Goal: Task Accomplishment & Management: Manage account settings

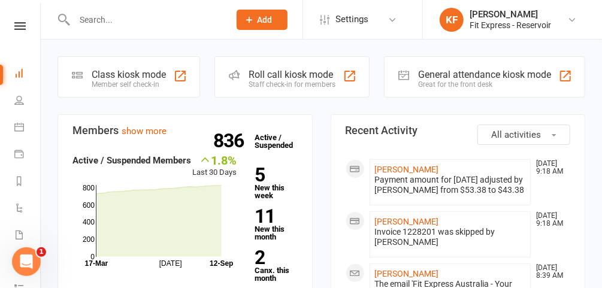
click at [15, 23] on icon at bounding box center [19, 26] width 11 height 8
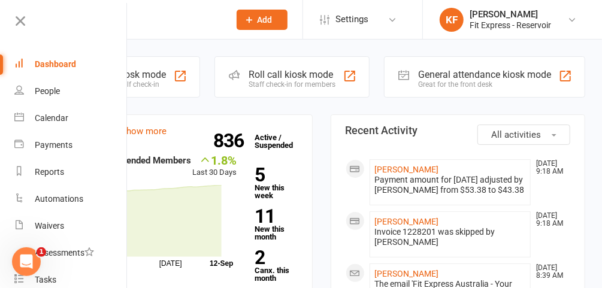
click at [60, 63] on div "Dashboard" at bounding box center [55, 64] width 41 height 10
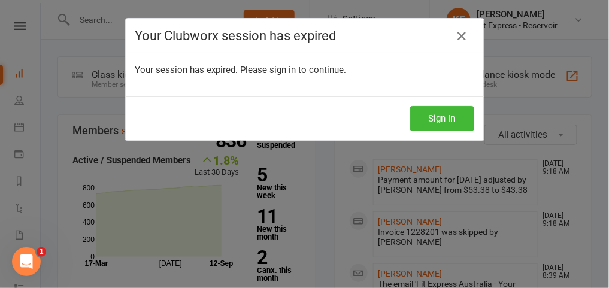
click at [457, 35] on icon at bounding box center [462, 36] width 14 height 14
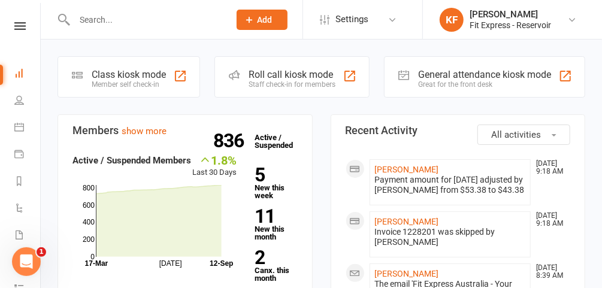
click at [17, 26] on icon at bounding box center [19, 26] width 11 height 8
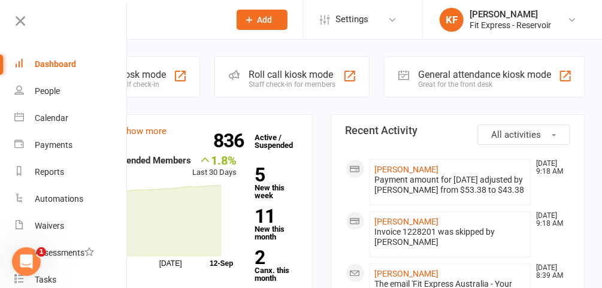
click at [575, 22] on icon at bounding box center [572, 20] width 10 height 10
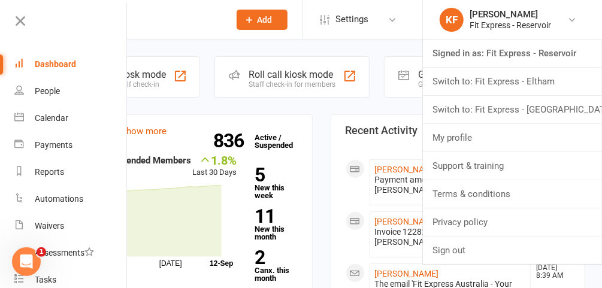
click at [539, 75] on link "Switch to: Fit Express - Eltham" at bounding box center [512, 82] width 179 height 28
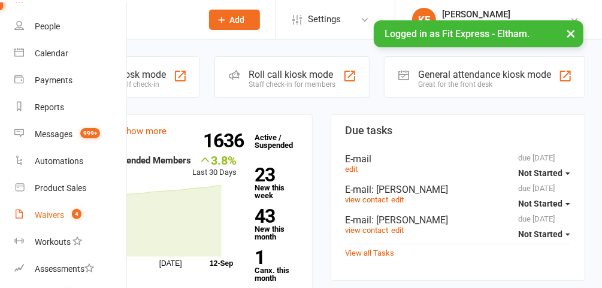
click at [60, 214] on div "Waivers" at bounding box center [49, 215] width 29 height 10
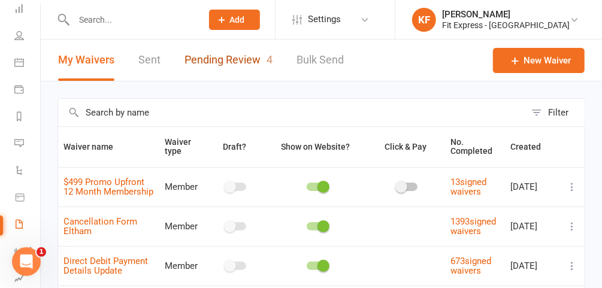
click at [213, 54] on link "Pending Review 4" at bounding box center [228, 60] width 88 height 41
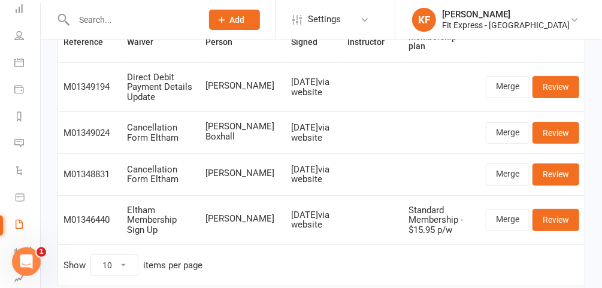
scroll to position [105, 0]
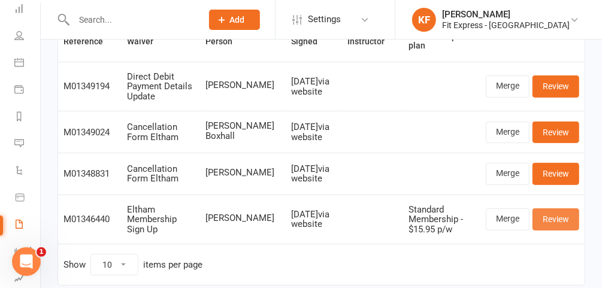
click at [566, 222] on link "Review" at bounding box center [555, 219] width 47 height 22
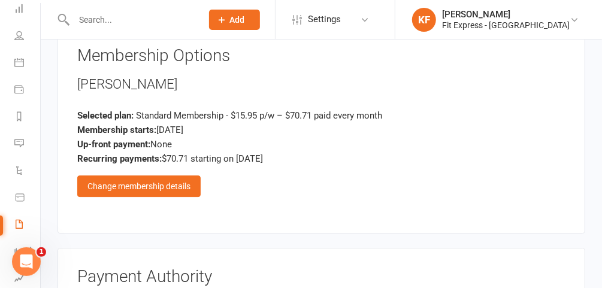
scroll to position [1436, 0]
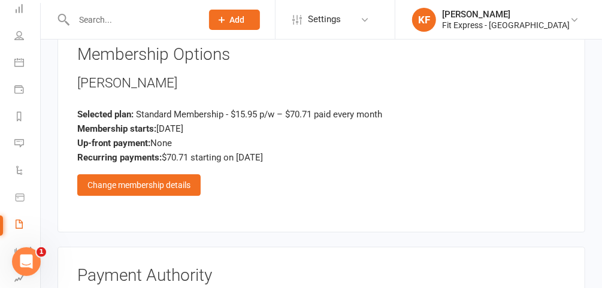
click at [176, 174] on div "Change membership details" at bounding box center [138, 185] width 123 height 22
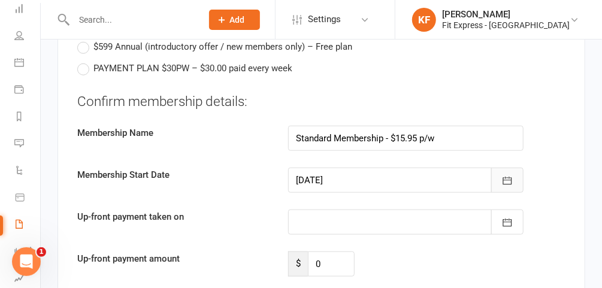
click at [508, 168] on button "button" at bounding box center [507, 180] width 32 height 25
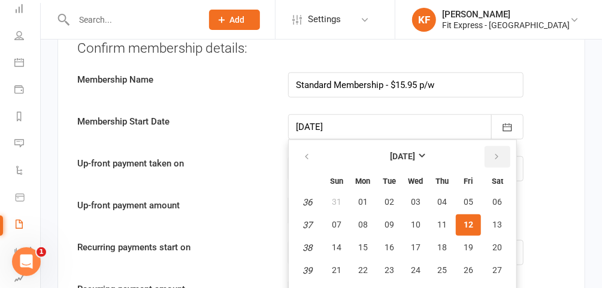
click at [493, 152] on icon "button" at bounding box center [496, 157] width 8 height 10
click at [420, 192] on button "01" at bounding box center [415, 203] width 25 height 22
type input "01 Oct 2025"
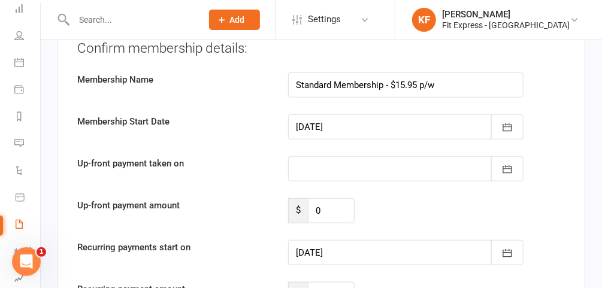
type input "01 Oct 2025"
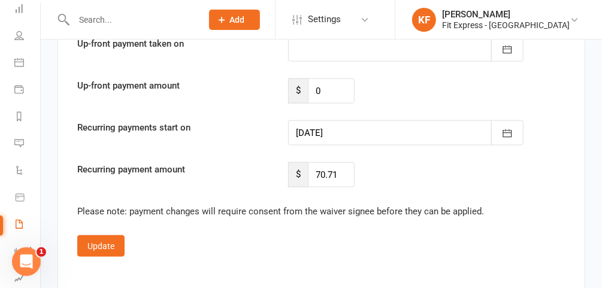
scroll to position [2406, 0]
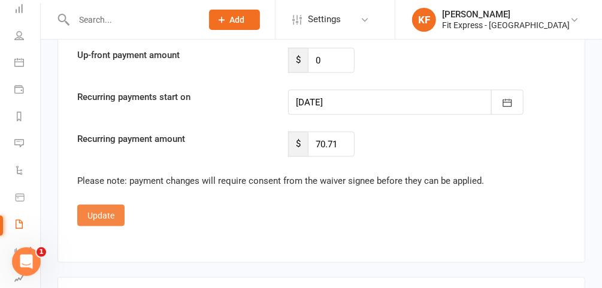
click at [106, 205] on button "Update" at bounding box center [100, 216] width 47 height 22
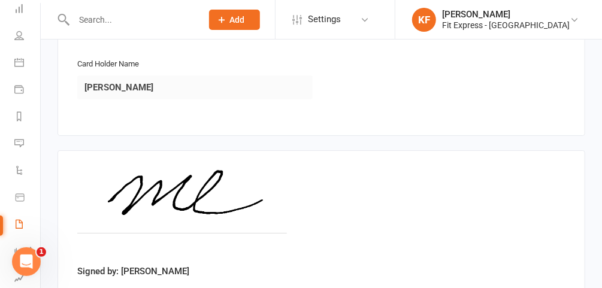
scroll to position [1841, 0]
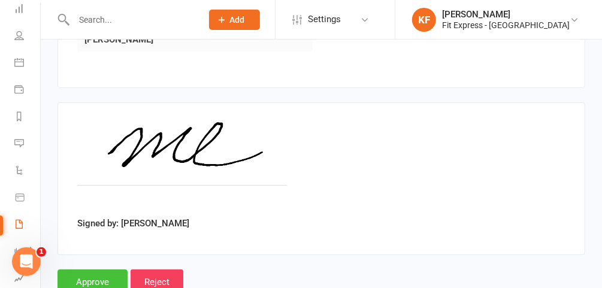
click at [101, 269] on input "Approve" at bounding box center [92, 281] width 70 height 25
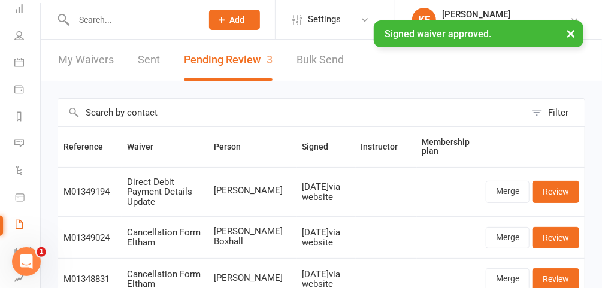
click at [125, 19] on input "text" at bounding box center [131, 19] width 123 height 17
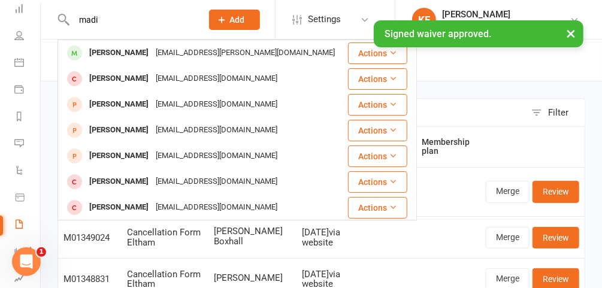
type input "madi"
click at [131, 20] on div "× Signed waiver approved." at bounding box center [293, 20] width 586 height 0
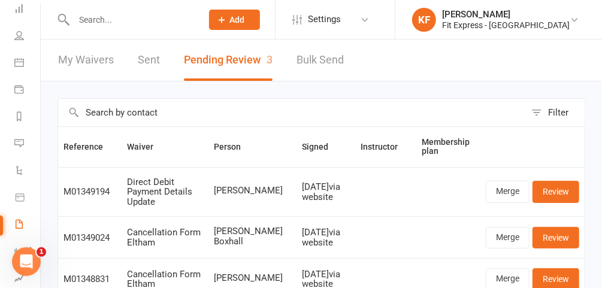
click at [123, 15] on input "text" at bounding box center [131, 19] width 123 height 17
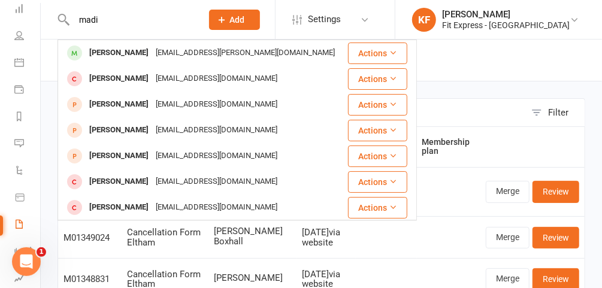
type input "madi"
click at [132, 54] on div "Madi Cheney" at bounding box center [119, 52] width 66 height 17
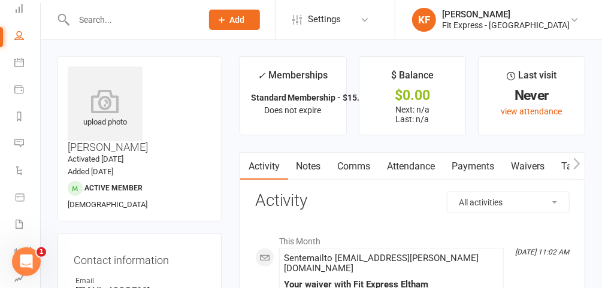
click at [122, 102] on icon at bounding box center [105, 101] width 75 height 24
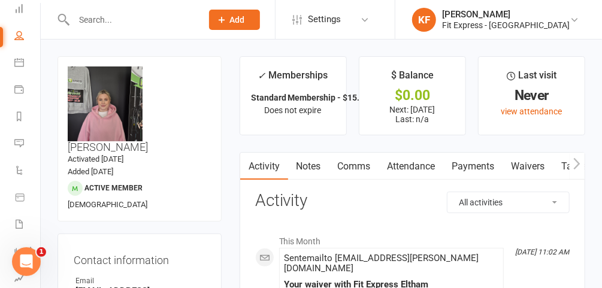
click at [474, 166] on link "Payments" at bounding box center [473, 167] width 59 height 28
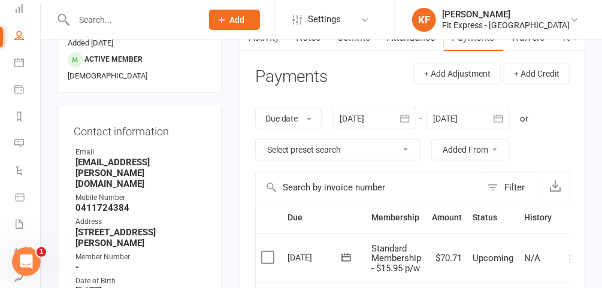
click at [464, 120] on div at bounding box center [468, 119] width 84 height 22
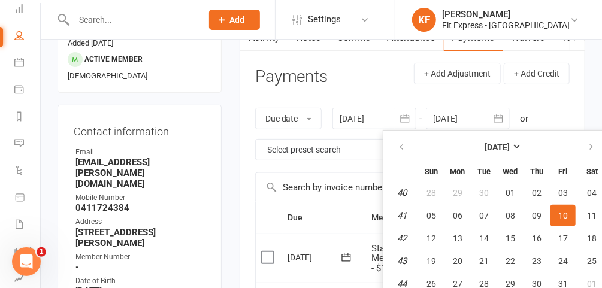
scroll to position [163, 0]
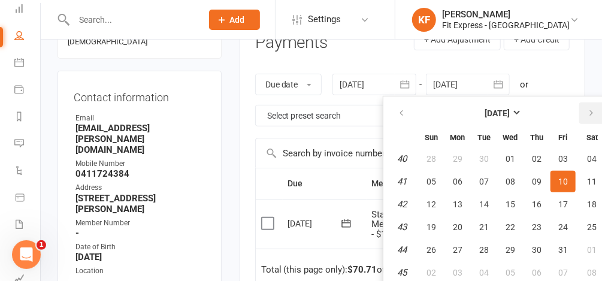
click at [589, 114] on icon "button" at bounding box center [591, 113] width 8 height 10
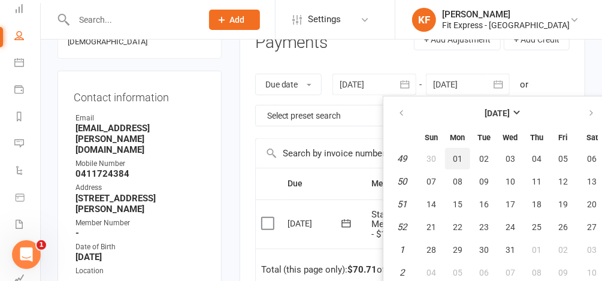
click at [451, 156] on button "01" at bounding box center [457, 159] width 25 height 22
type input "01 Dec 2025"
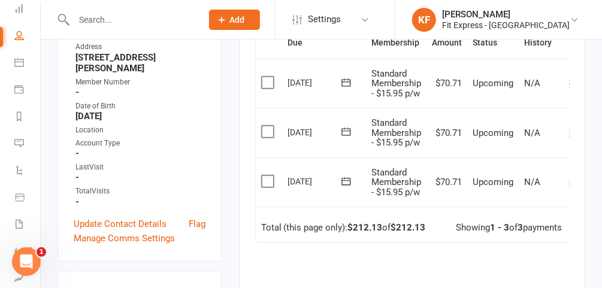
scroll to position [0, 11]
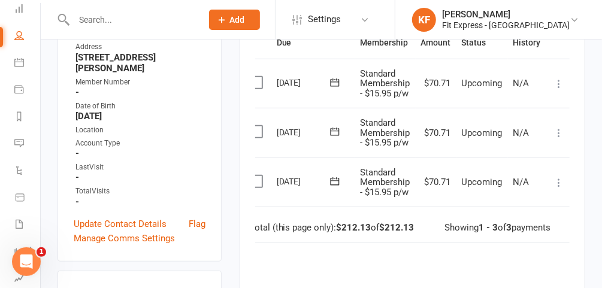
click at [554, 179] on icon at bounding box center [559, 183] width 12 height 12
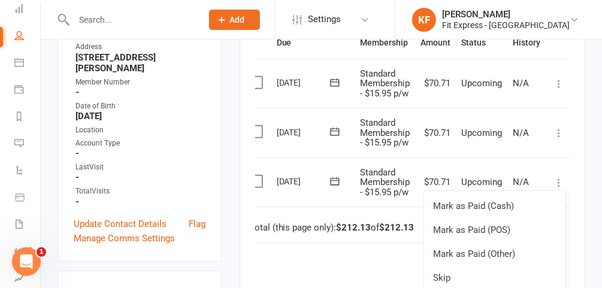
scroll to position [15, 11]
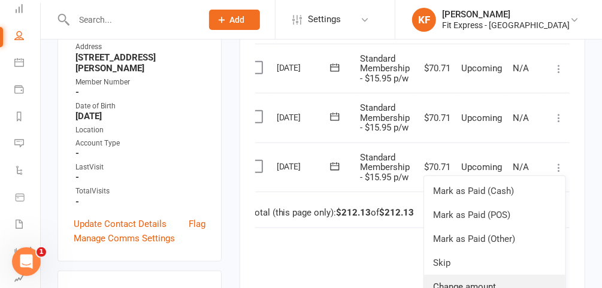
click at [469, 283] on link "Change amount" at bounding box center [494, 287] width 141 height 24
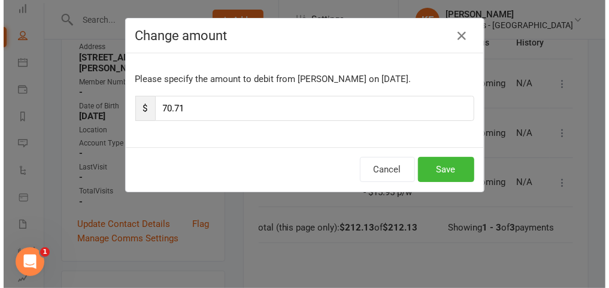
scroll to position [0, 7]
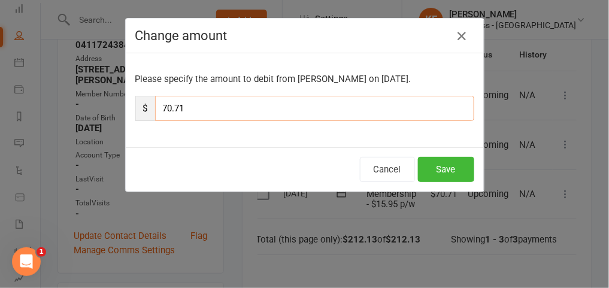
click at [250, 103] on input "70.71" at bounding box center [314, 108] width 319 height 25
type input "7"
type input "35.35"
click at [440, 176] on button "Save" at bounding box center [446, 169] width 56 height 25
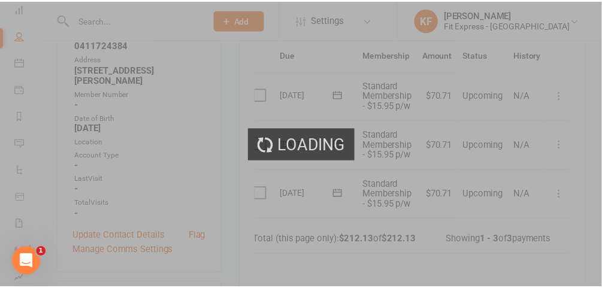
scroll to position [304, 0]
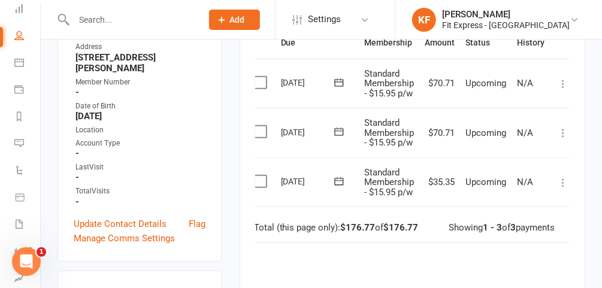
click at [562, 132] on icon at bounding box center [563, 133] width 12 height 12
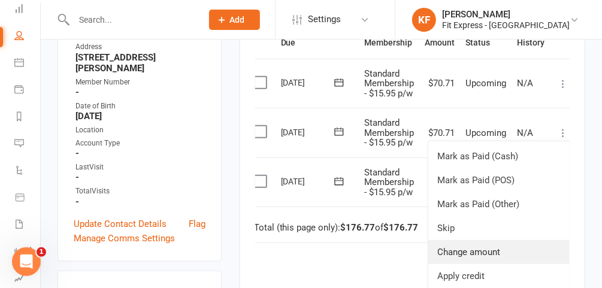
click at [474, 256] on link "Change amount" at bounding box center [498, 252] width 141 height 24
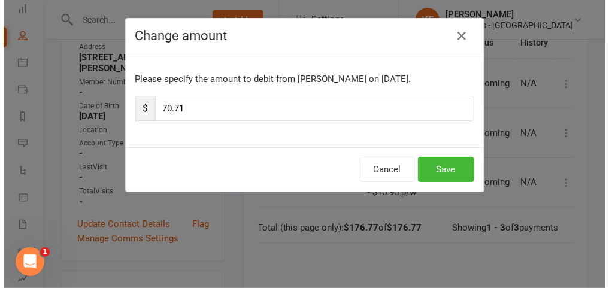
scroll to position [292, 0]
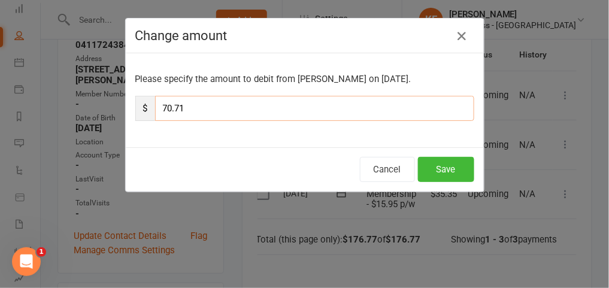
click at [242, 110] on input "70.71" at bounding box center [314, 108] width 319 height 25
type input "7"
type input "35.35"
click at [442, 168] on button "Save" at bounding box center [446, 169] width 56 height 25
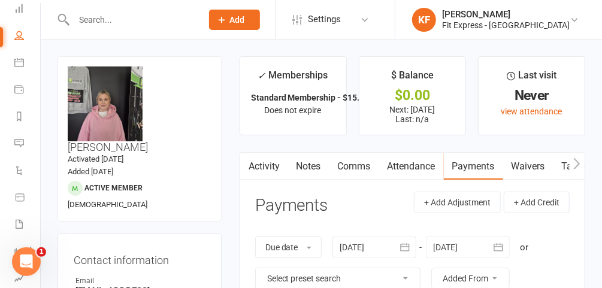
scroll to position [0, 0]
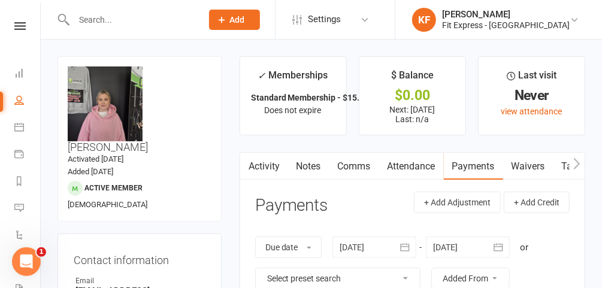
click at [19, 27] on icon at bounding box center [19, 26] width 11 height 8
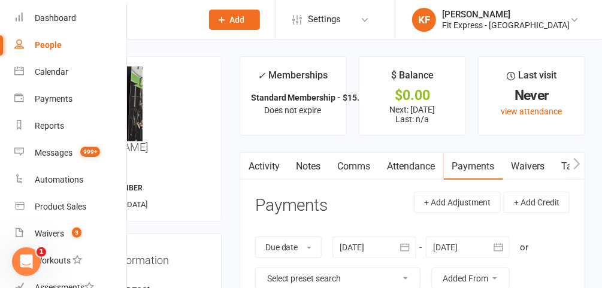
scroll to position [53, 0]
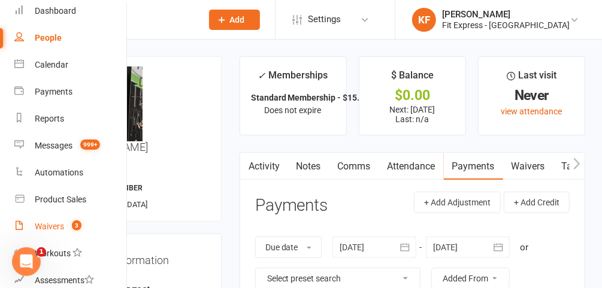
click at [45, 226] on div "Waivers" at bounding box center [49, 227] width 29 height 10
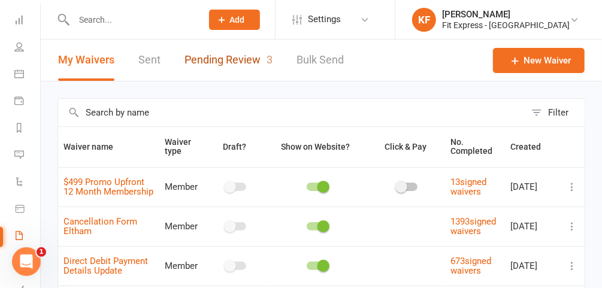
click at [195, 65] on link "Pending Review 3" at bounding box center [228, 60] width 88 height 41
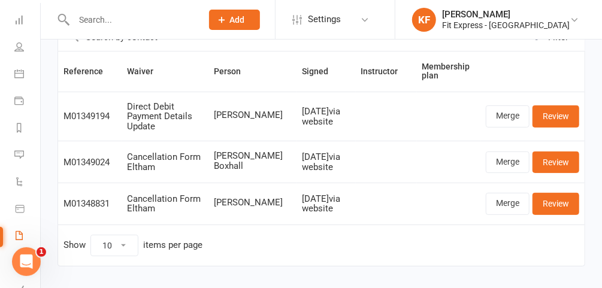
scroll to position [77, 0]
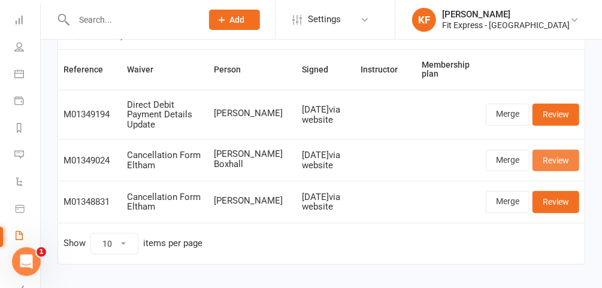
click at [554, 156] on link "Review" at bounding box center [555, 161] width 47 height 22
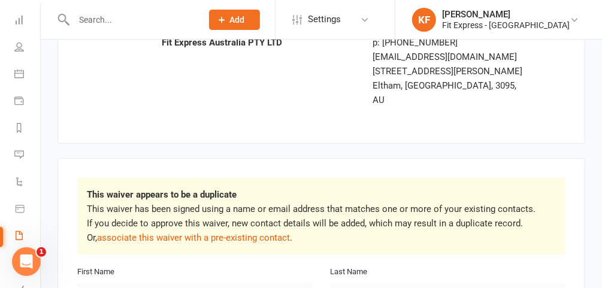
scroll to position [85, 0]
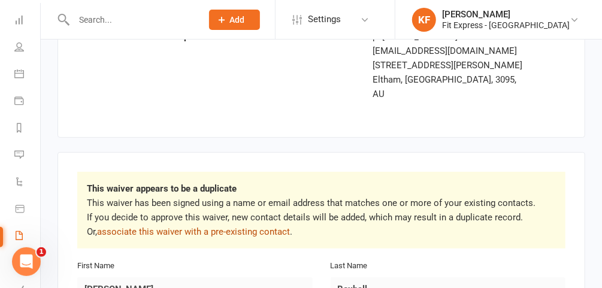
click at [239, 226] on link "associate this waiver with a pre-existing contact" at bounding box center [193, 231] width 193 height 11
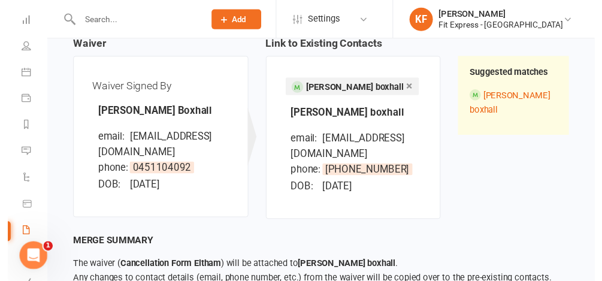
scroll to position [196, 0]
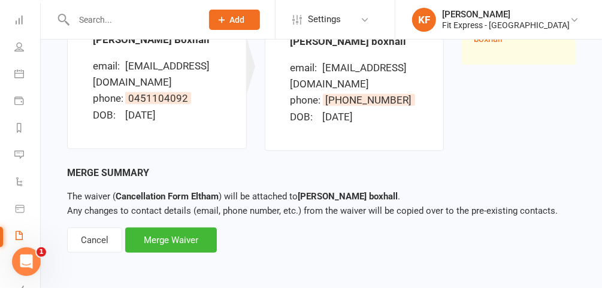
click at [163, 239] on div "Merge Waiver" at bounding box center [171, 240] width 92 height 25
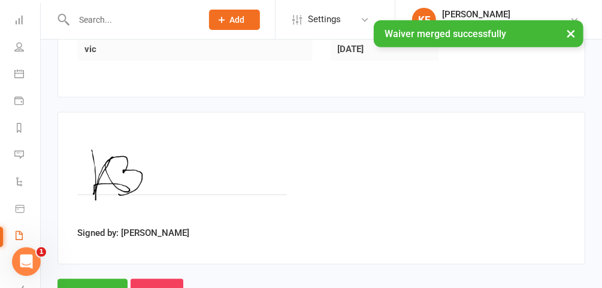
scroll to position [508, 0]
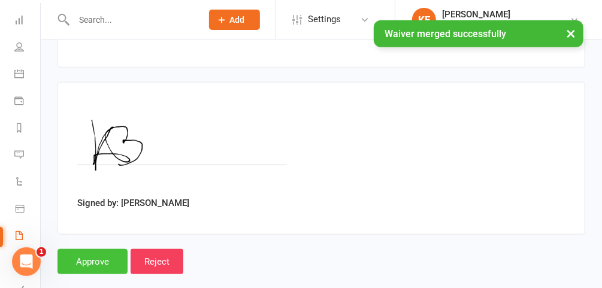
click at [98, 249] on input "Approve" at bounding box center [92, 261] width 70 height 25
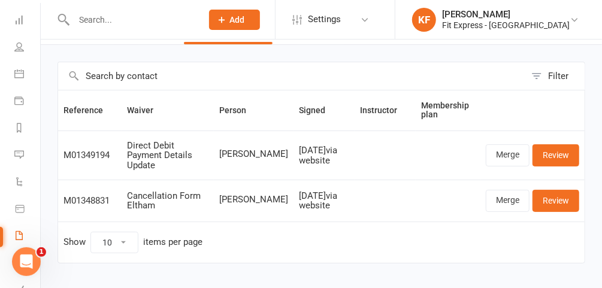
scroll to position [37, 0]
click at [508, 195] on link "Merge" at bounding box center [508, 200] width 44 height 22
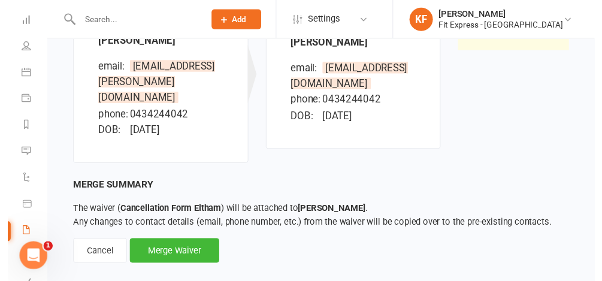
scroll to position [196, 0]
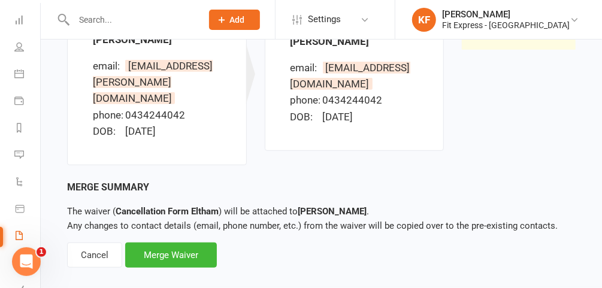
click at [169, 242] on div "Merge Waiver" at bounding box center [171, 254] width 92 height 25
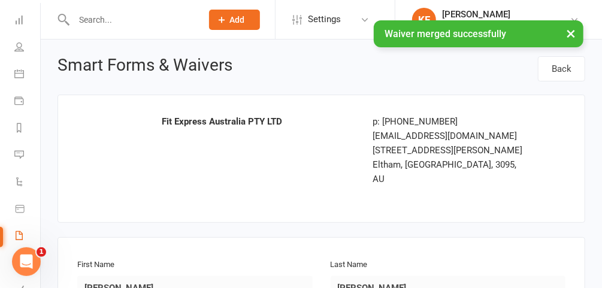
drag, startPoint x: 275, startPoint y: 202, endPoint x: 239, endPoint y: 223, distance: 41.1
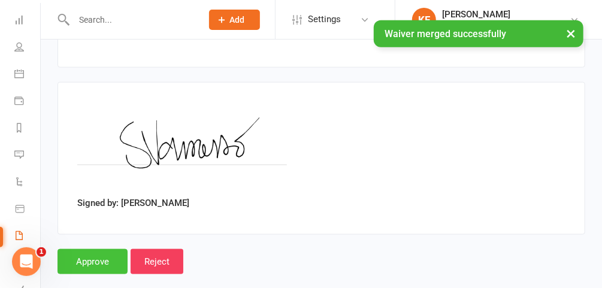
click at [109, 249] on input "Approve" at bounding box center [92, 261] width 70 height 25
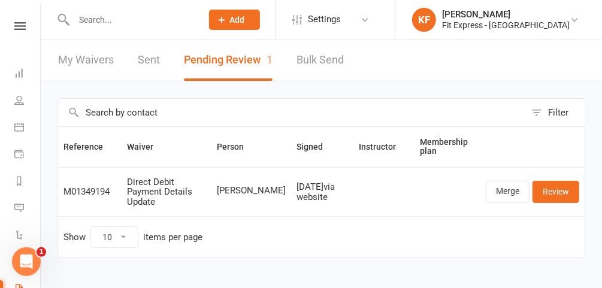
click at [14, 26] on icon at bounding box center [19, 26] width 11 height 8
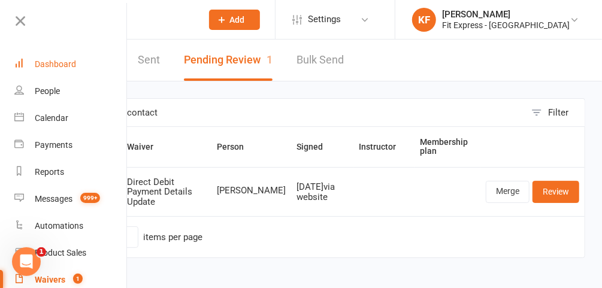
click at [69, 62] on div "Dashboard" at bounding box center [55, 64] width 41 height 10
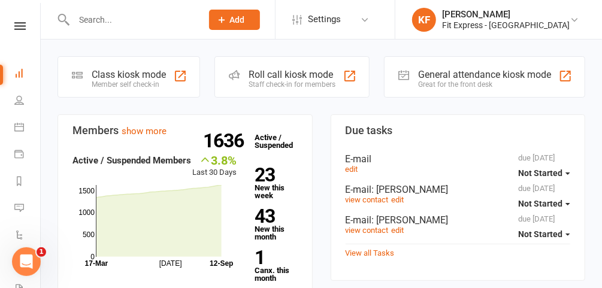
click at [14, 61] on link "Dashboard" at bounding box center [27, 74] width 27 height 27
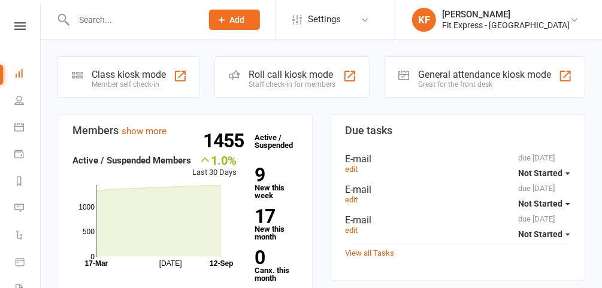
click at [571, 19] on icon at bounding box center [574, 20] width 10 height 10
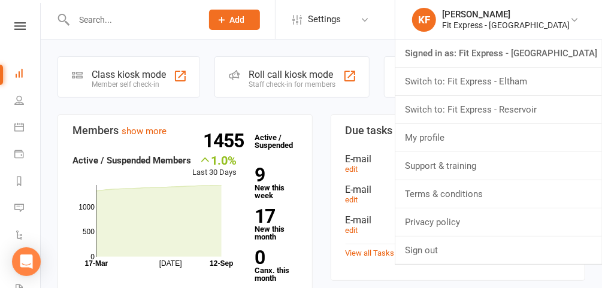
click at [556, 90] on link "Switch to: Fit Express - Eltham" at bounding box center [498, 82] width 207 height 28
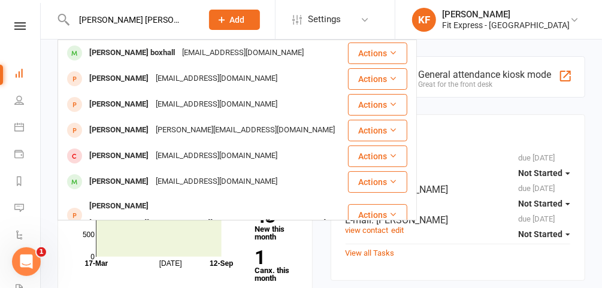
type input "[PERSON_NAME] [PERSON_NAME]"
click at [187, 55] on div "kaneboxhall@gmail.com" at bounding box center [242, 52] width 129 height 17
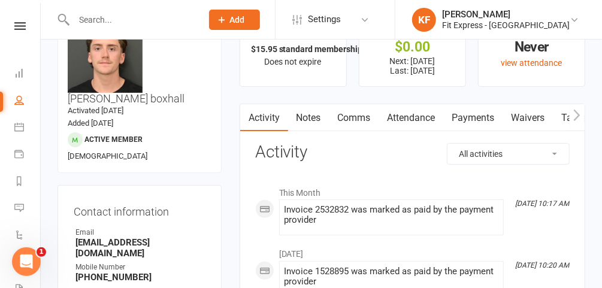
scroll to position [46, 0]
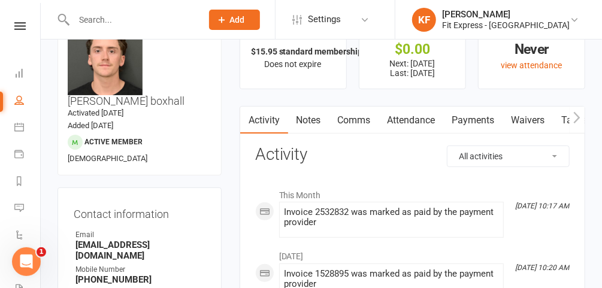
click at [475, 120] on link "Payments" at bounding box center [473, 121] width 59 height 28
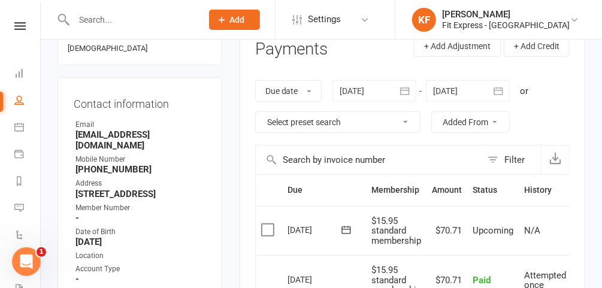
scroll to position [155, 0]
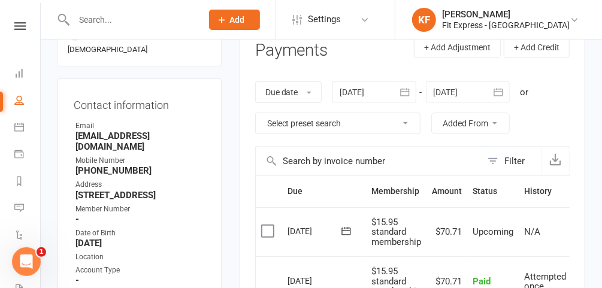
click at [368, 95] on div at bounding box center [374, 92] width 84 height 22
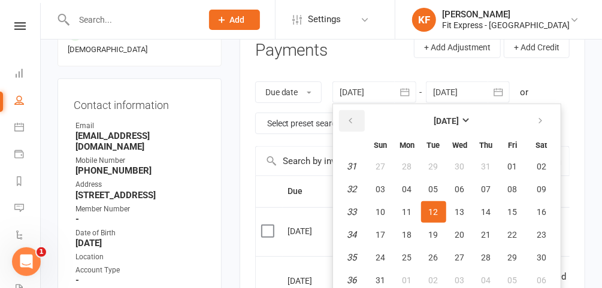
click at [351, 116] on icon "button" at bounding box center [351, 121] width 8 height 10
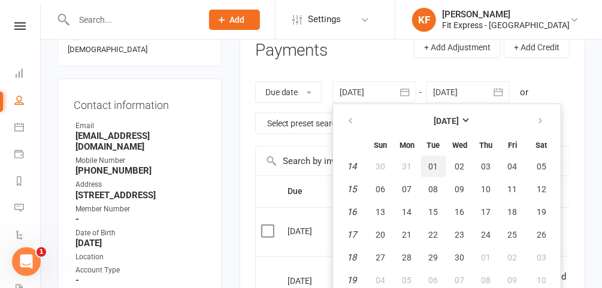
click at [439, 170] on button "01" at bounding box center [433, 167] width 25 height 22
type input "01 Apr 2025"
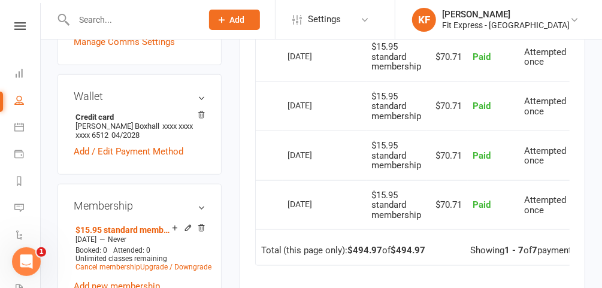
scroll to position [478, 0]
drag, startPoint x: 201, startPoint y: 191, endPoint x: 350, endPoint y: 39, distance: 213.0
click at [201, 225] on icon at bounding box center [201, 229] width 8 height 8
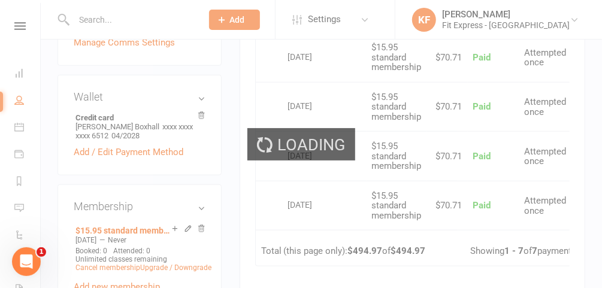
scroll to position [472, 0]
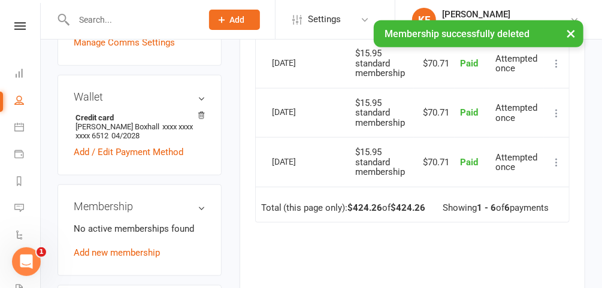
click at [133, 247] on link "Add new membership" at bounding box center [117, 252] width 86 height 11
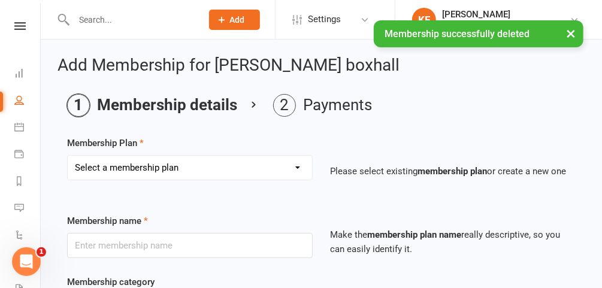
click at [282, 164] on select "Select a membership plan Create new Membership Plan $12.50 P/W Standard Members…" at bounding box center [190, 168] width 244 height 24
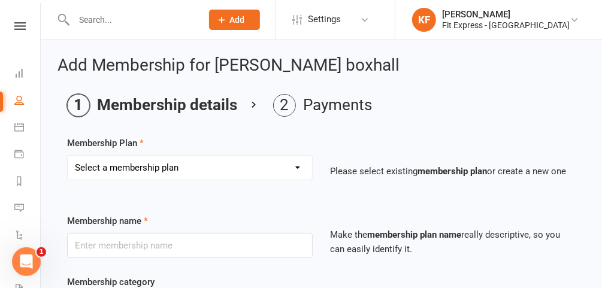
select select "22"
click at [68, 156] on select "Select a membership plan Create new Membership Plan $12.50 P/W Standard Members…" at bounding box center [190, 168] width 244 height 24
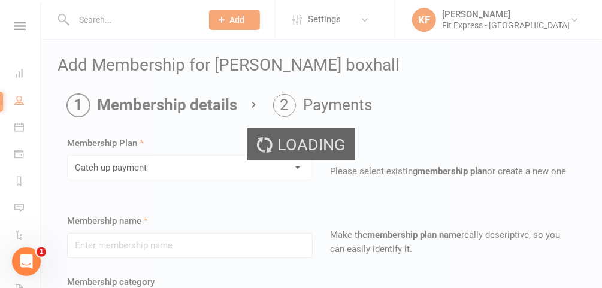
type input "Catch up payment"
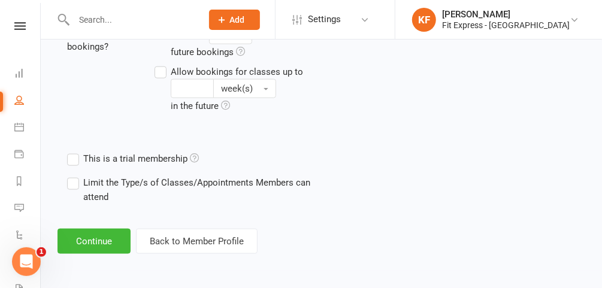
scroll to position [542, 0]
click at [119, 237] on button "Continue" at bounding box center [93, 241] width 73 height 25
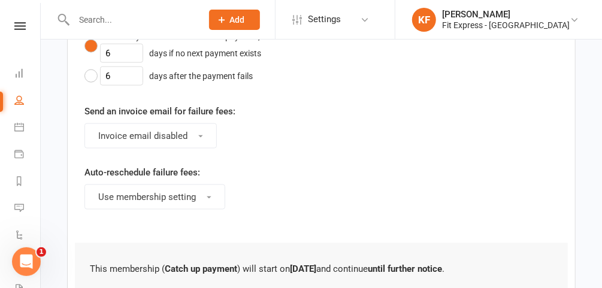
scroll to position [0, 0]
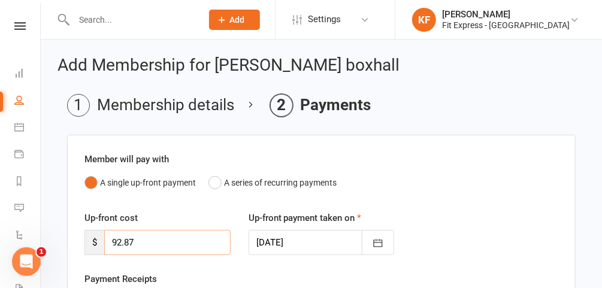
click at [158, 246] on input "92.87" at bounding box center [167, 242] width 126 height 25
type input "9"
type input "98.20"
click at [385, 239] on button "button" at bounding box center [378, 242] width 32 height 25
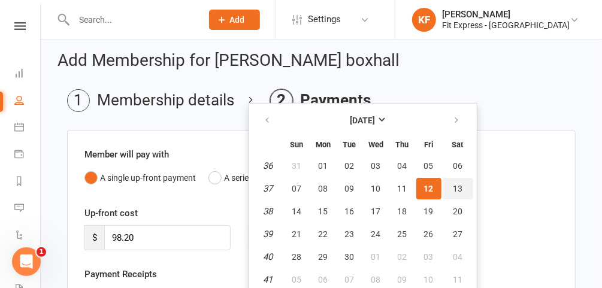
click at [453, 186] on span "13" at bounding box center [458, 189] width 10 height 10
type input "13 Sep 2025"
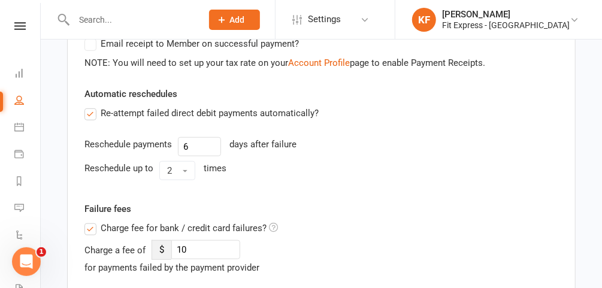
scroll to position [265, 0]
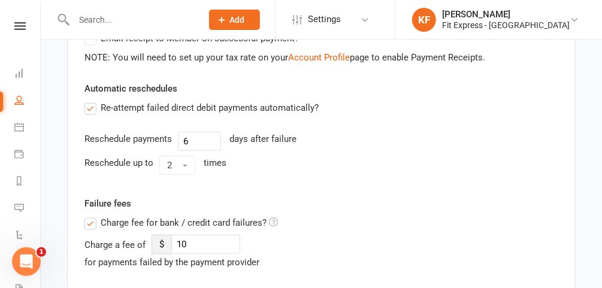
click at [89, 220] on label "Charge fee for bank / credit card failures?" at bounding box center [180, 223] width 193 height 14
click at [89, 216] on input "Charge fee for bank / credit card failures?" at bounding box center [180, 216] width 193 height 0
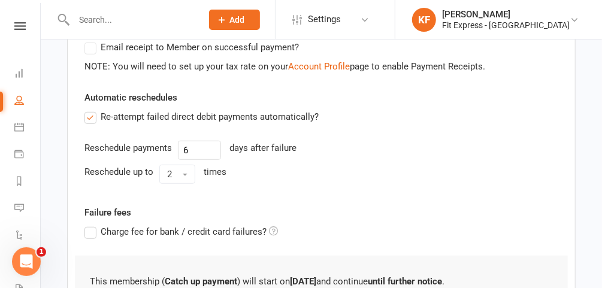
scroll to position [409, 0]
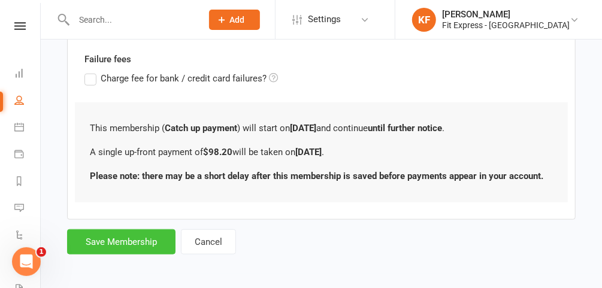
click at [132, 240] on button "Save Membership" at bounding box center [121, 241] width 108 height 25
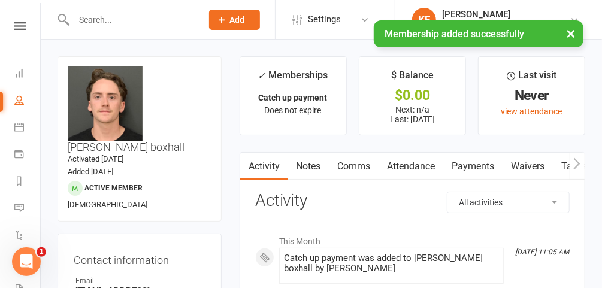
click at [311, 164] on link "Notes" at bounding box center [308, 167] width 41 height 28
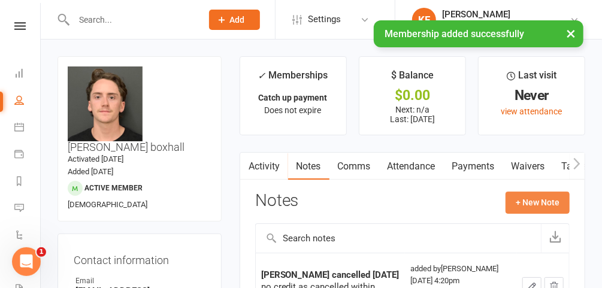
click at [535, 202] on button "+ New Note" at bounding box center [537, 203] width 64 height 22
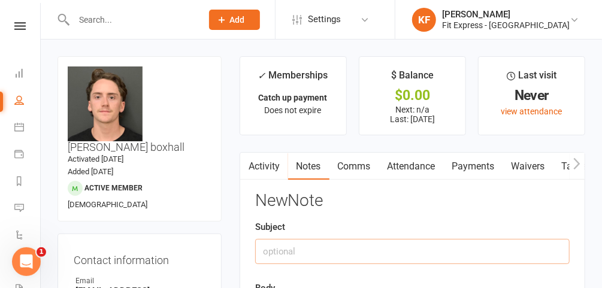
click at [377, 247] on input "text" at bounding box center [412, 251] width 314 height 25
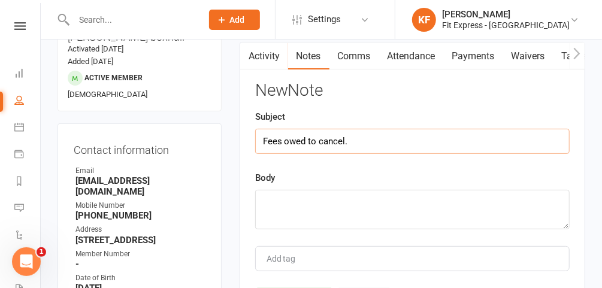
scroll to position [122, 0]
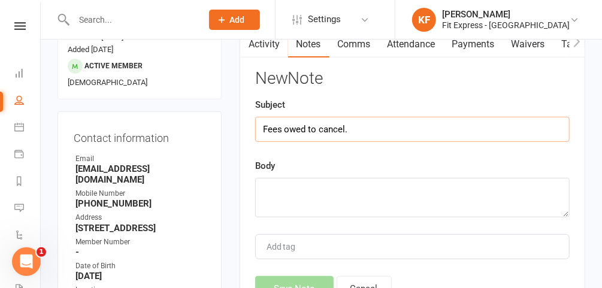
type input "Fees owed to cancel."
click at [329, 201] on textarea at bounding box center [412, 198] width 314 height 40
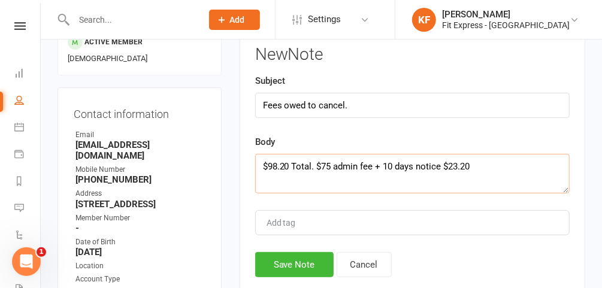
scroll to position [146, 0]
type textarea "$98.20 Total. $75 admin fee + 10 days notice $23.20"
click at [290, 259] on button "Save Note" at bounding box center [294, 264] width 78 height 25
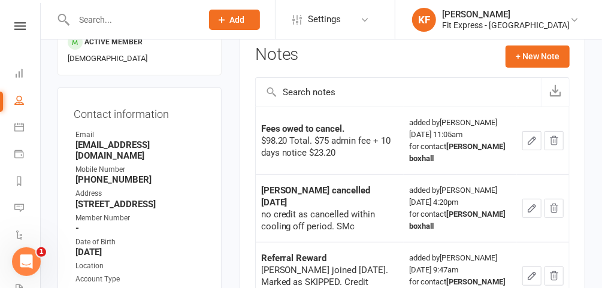
scroll to position [0, 0]
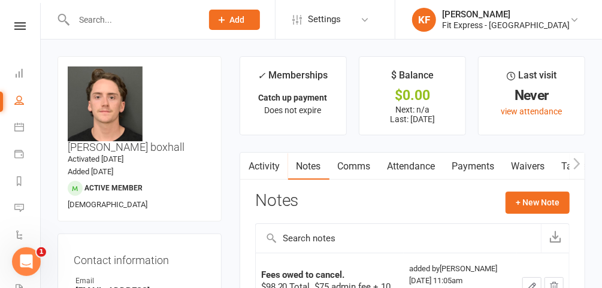
click at [139, 21] on input "text" at bounding box center [131, 19] width 123 height 17
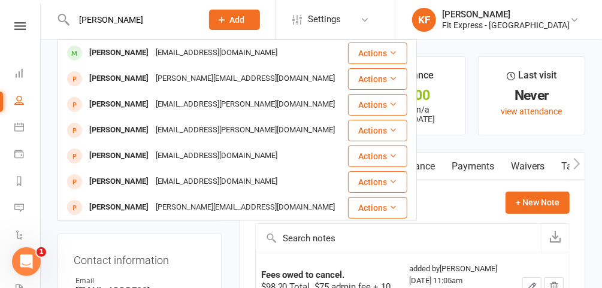
type input "stephanie varasson"
click at [137, 51] on div "Stephanie Varrasso" at bounding box center [119, 52] width 66 height 17
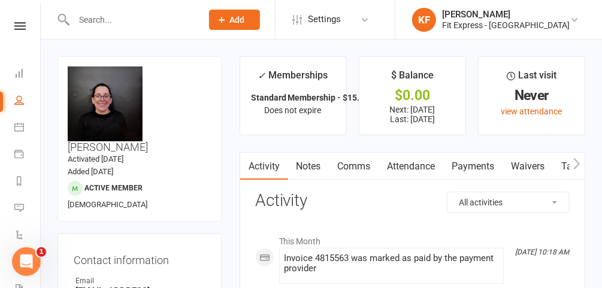
drag, startPoint x: 462, startPoint y: 168, endPoint x: 414, endPoint y: 188, distance: 51.5
click at [462, 168] on link "Payments" at bounding box center [473, 167] width 59 height 28
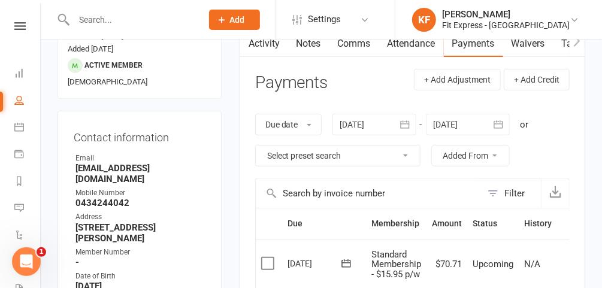
click at [371, 126] on div at bounding box center [374, 125] width 84 height 22
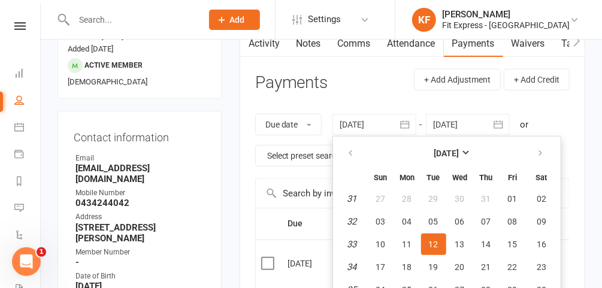
scroll to position [155, 0]
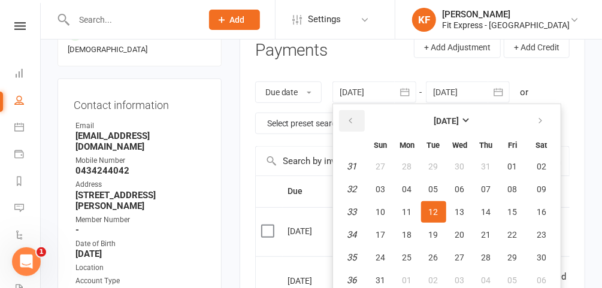
click at [353, 123] on icon "button" at bounding box center [351, 121] width 8 height 10
click at [486, 166] on span "01" at bounding box center [486, 167] width 10 height 10
type input "01 May 2025"
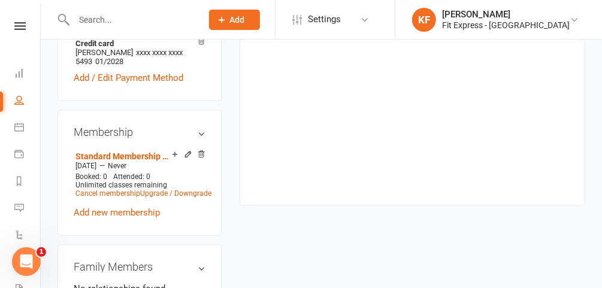
scroll to position [564, 0]
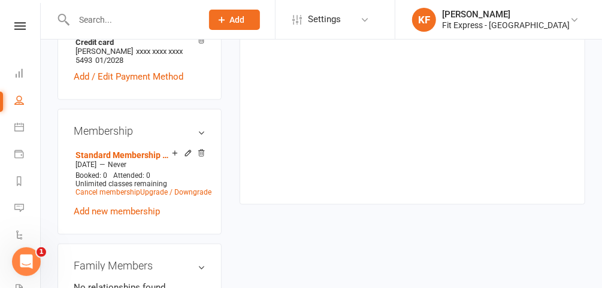
click at [201, 149] on icon at bounding box center [201, 153] width 8 height 8
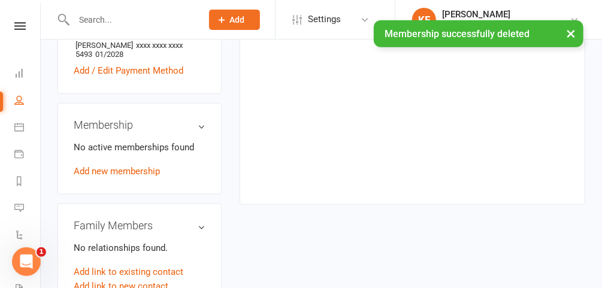
scroll to position [558, 0]
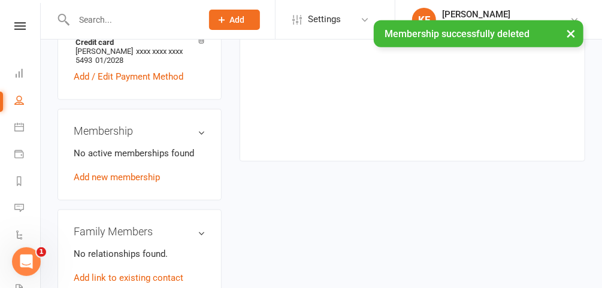
click at [129, 172] on link "Add new membership" at bounding box center [117, 177] width 86 height 11
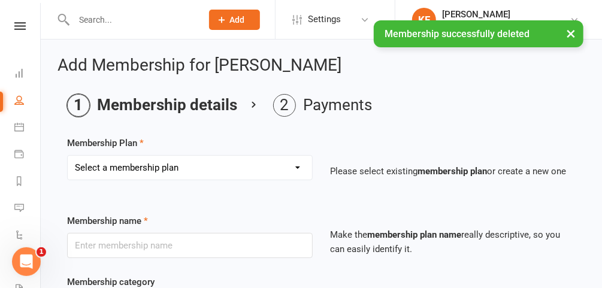
click at [241, 174] on select "Select a membership plan Create new Membership Plan $12.50 P/W Standard Members…" at bounding box center [190, 168] width 244 height 24
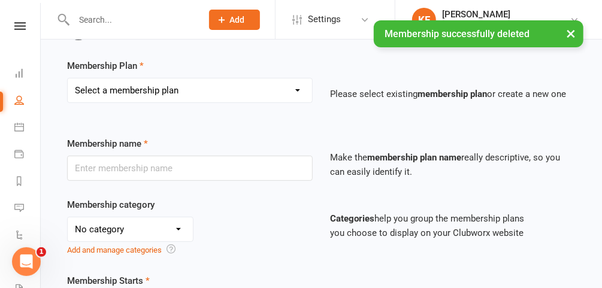
scroll to position [78, 0]
click at [294, 93] on select "Select a membership plan Create new Membership Plan $12.50 P/W Standard Members…" at bounding box center [190, 90] width 244 height 24
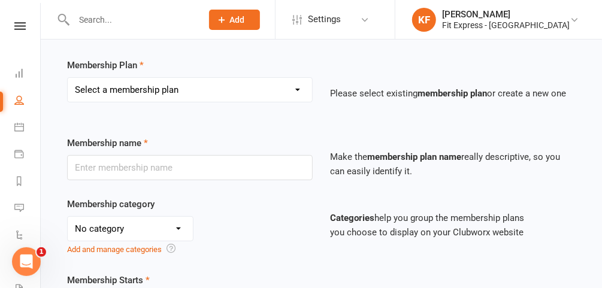
select select "22"
click at [68, 78] on select "Select a membership plan Create new Membership Plan $12.50 P/W Standard Members…" at bounding box center [190, 90] width 244 height 24
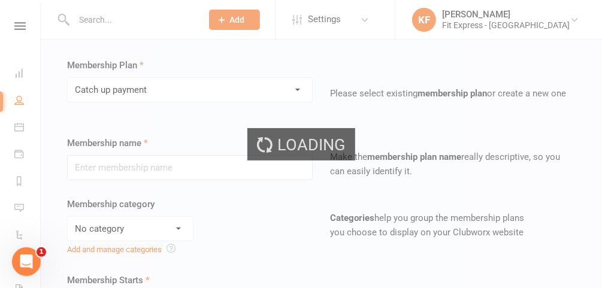
type input "Catch up payment"
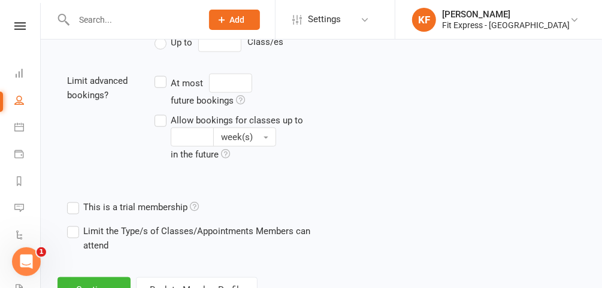
scroll to position [499, 0]
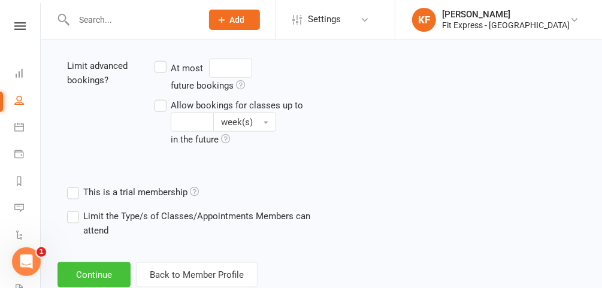
click at [106, 281] on button "Continue" at bounding box center [93, 274] width 73 height 25
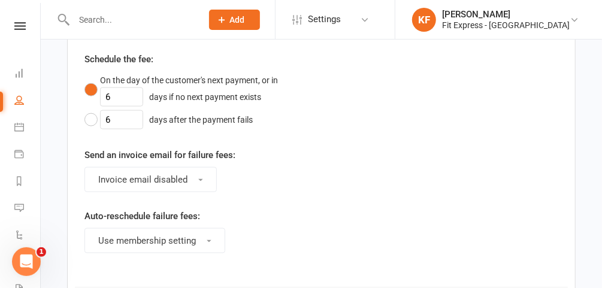
scroll to position [0, 0]
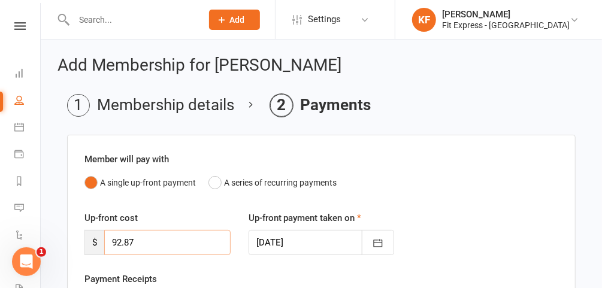
click at [187, 244] on input "92.87" at bounding box center [167, 242] width 126 height 25
type input "9"
type input "98.20"
click at [380, 245] on icon "button" at bounding box center [378, 243] width 12 height 12
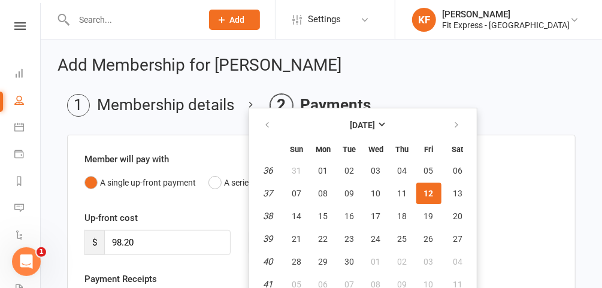
scroll to position [5, 0]
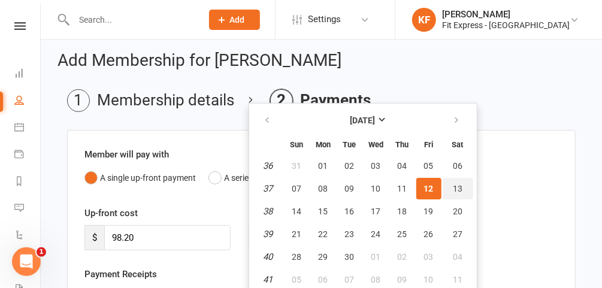
click at [448, 187] on button "13" at bounding box center [457, 189] width 31 height 22
type input "13 Sep 2025"
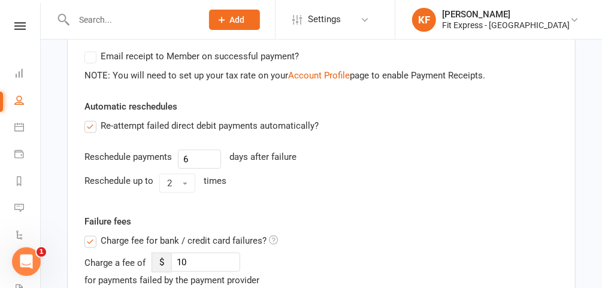
scroll to position [247, 0]
click at [91, 238] on label "Charge fee for bank / credit card failures?" at bounding box center [180, 240] width 193 height 14
click at [91, 233] on input "Charge fee for bank / credit card failures?" at bounding box center [180, 233] width 193 height 0
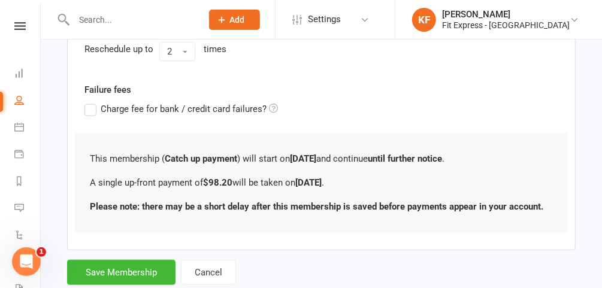
scroll to position [384, 0]
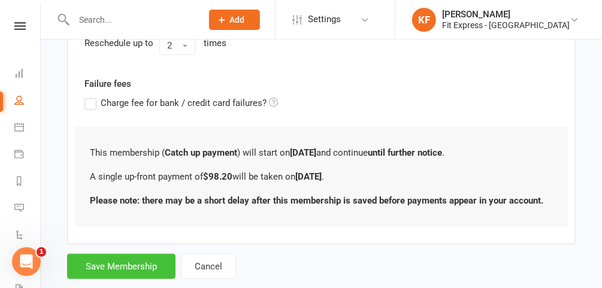
click at [131, 268] on button "Save Membership" at bounding box center [121, 266] width 108 height 25
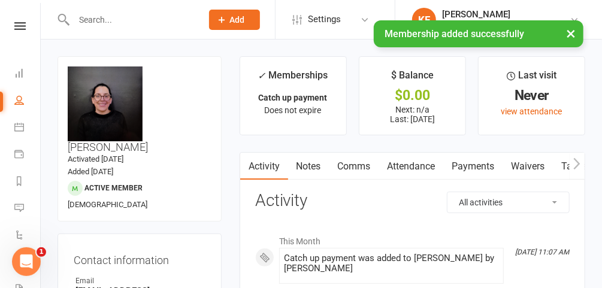
click at [312, 167] on link "Notes" at bounding box center [308, 167] width 41 height 28
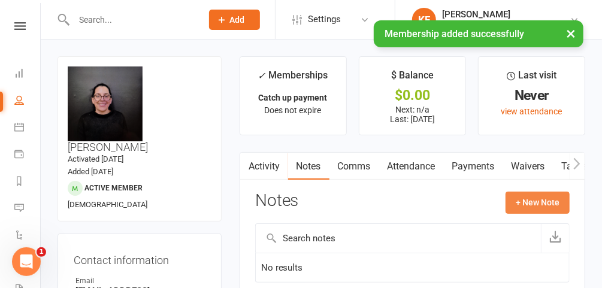
click at [533, 199] on button "+ New Note" at bounding box center [537, 203] width 64 height 22
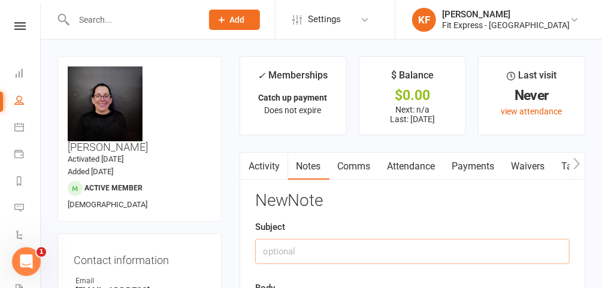
click at [371, 247] on input "text" at bounding box center [412, 251] width 314 height 25
type input "Fees owed to cancel."
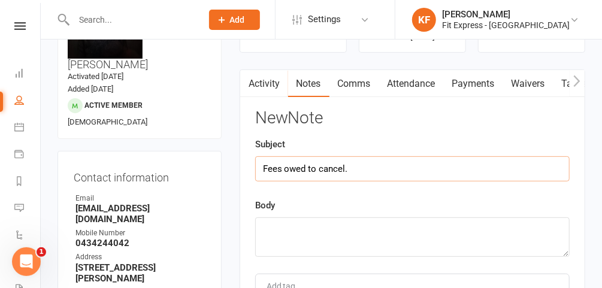
scroll to position [84, 0]
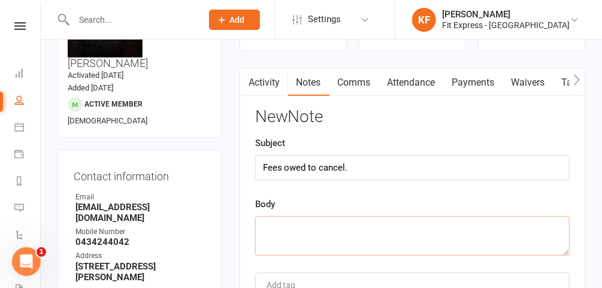
click at [329, 226] on textarea at bounding box center [412, 236] width 314 height 40
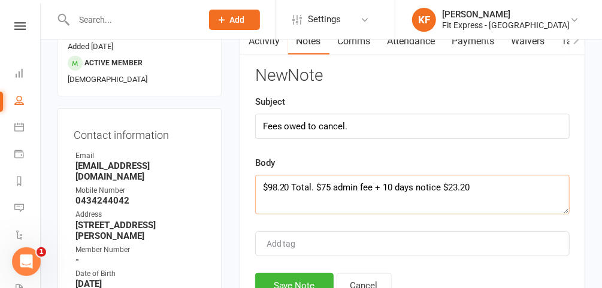
scroll to position [126, 0]
type textarea "$98.20 Total. $75 admin fee + 10 days notice $23.20"
click at [278, 276] on button "Save Note" at bounding box center [294, 284] width 78 height 25
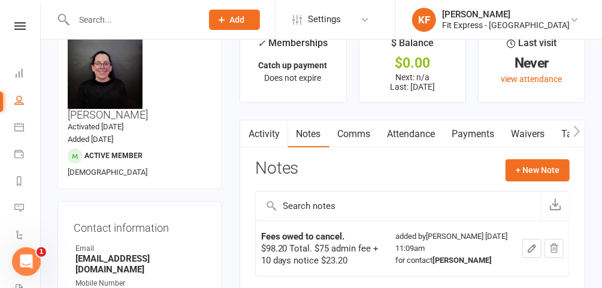
scroll to position [0, 0]
